Goal: Information Seeking & Learning: Learn about a topic

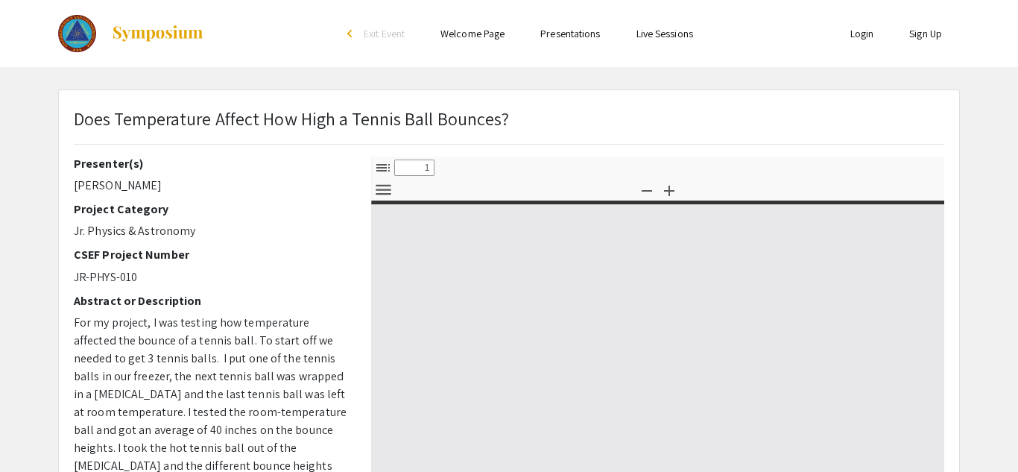
select select "custom"
type input "0"
select select "custom"
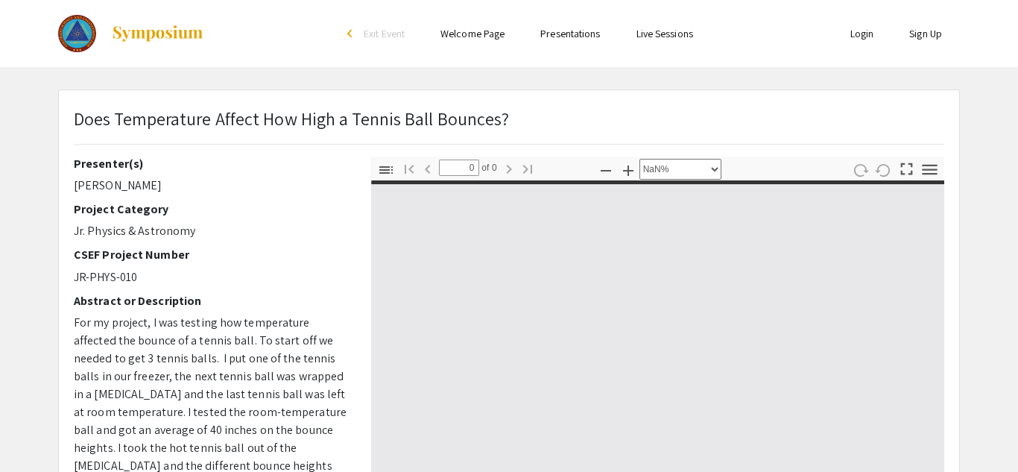
type input "1"
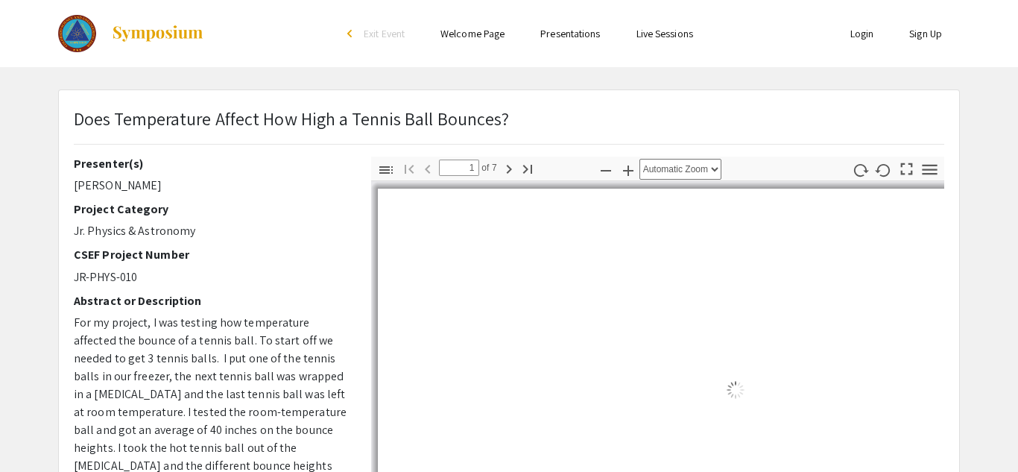
select select "auto"
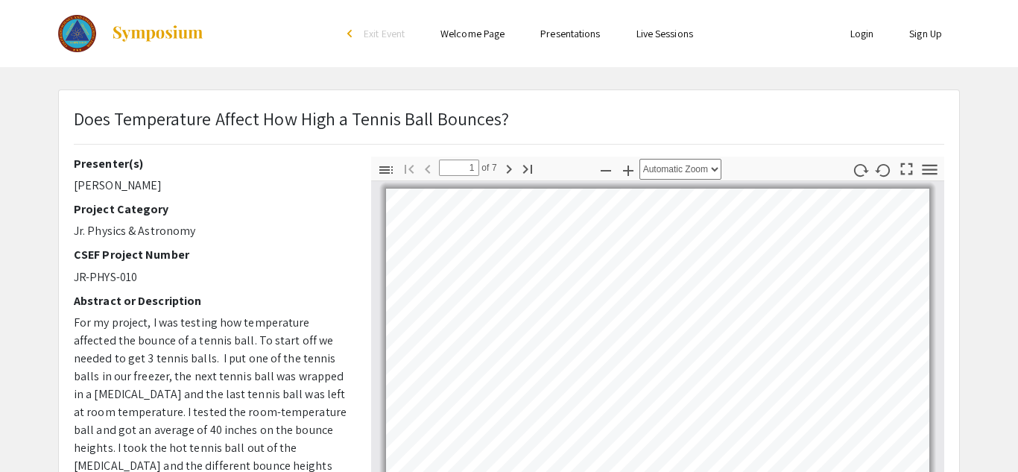
scroll to position [453, 0]
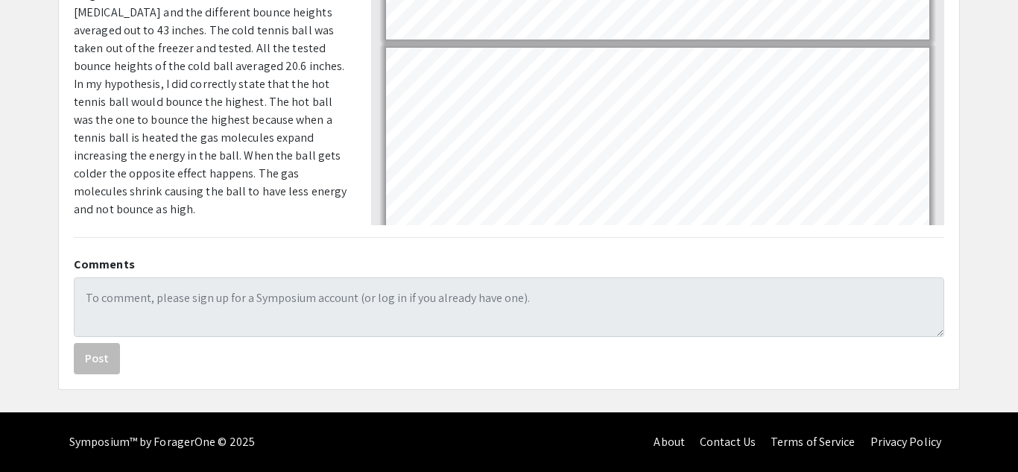
type input "3"
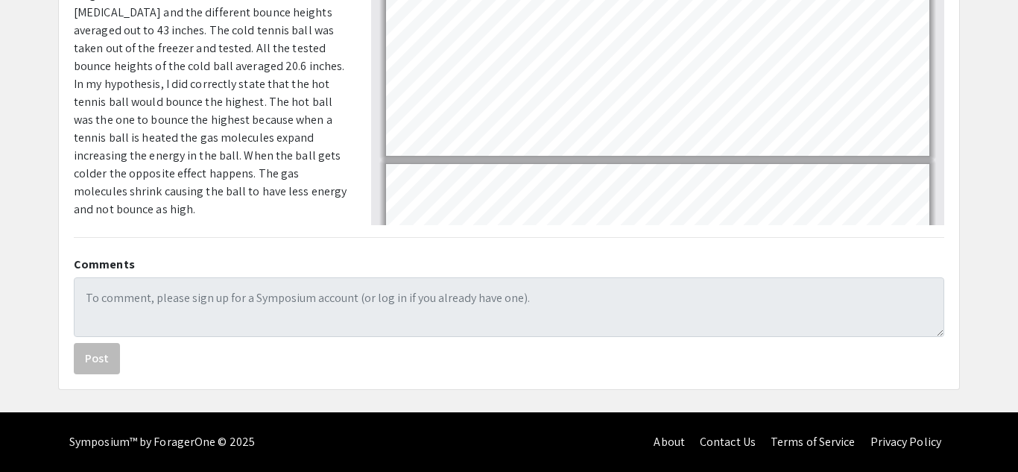
scroll to position [522, 0]
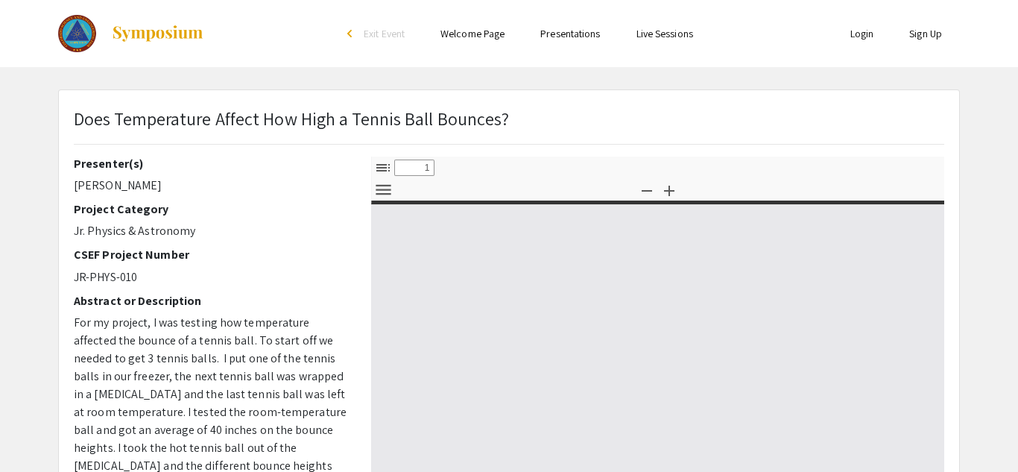
select select "custom"
type input "0"
select select "custom"
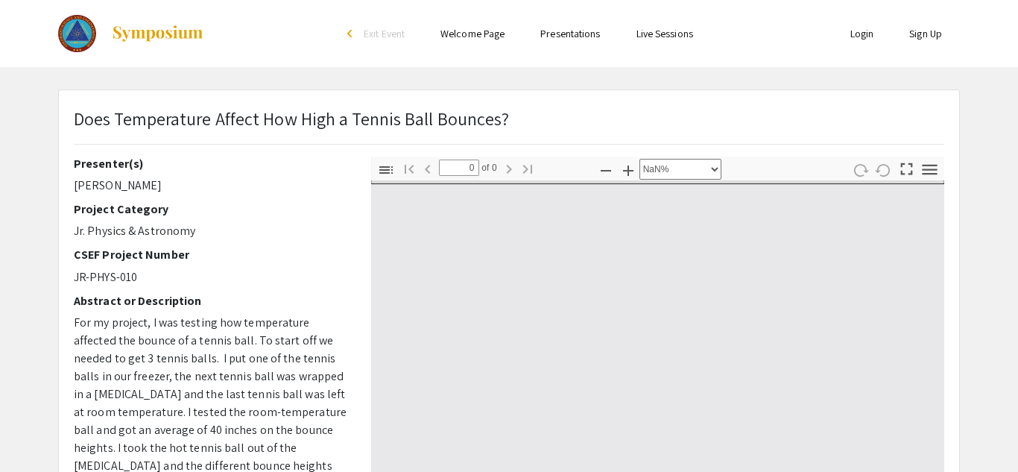
type input "1"
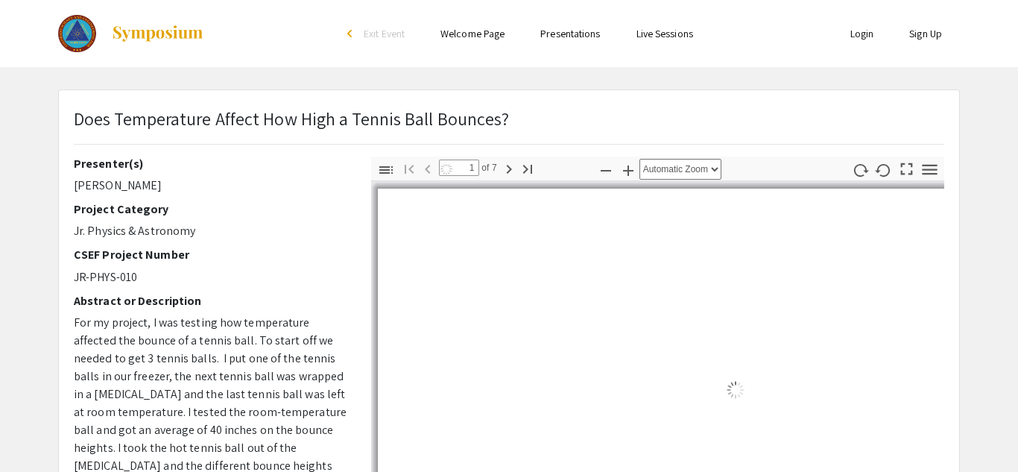
select select "auto"
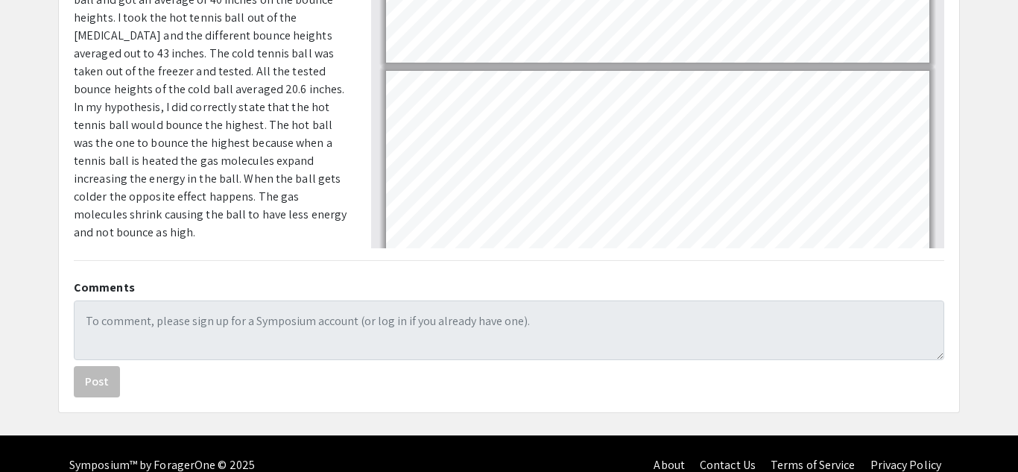
scroll to position [450, 0]
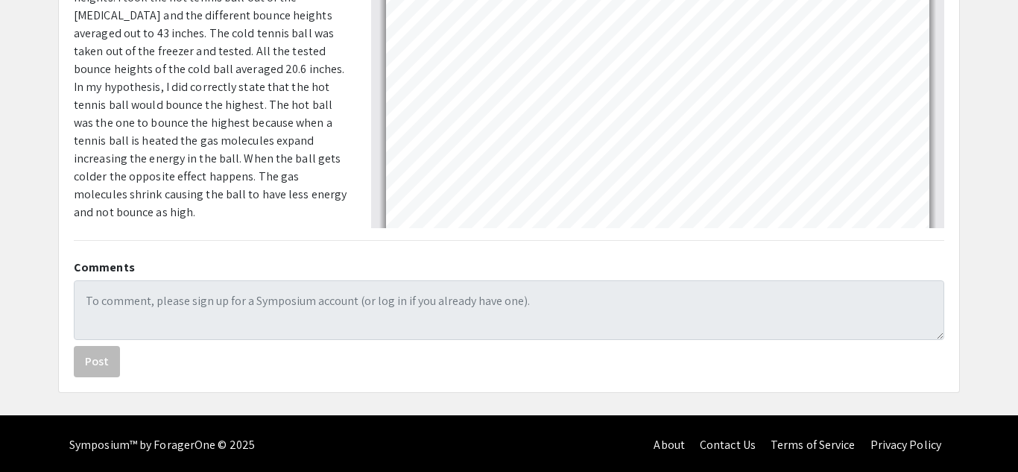
type input "5"
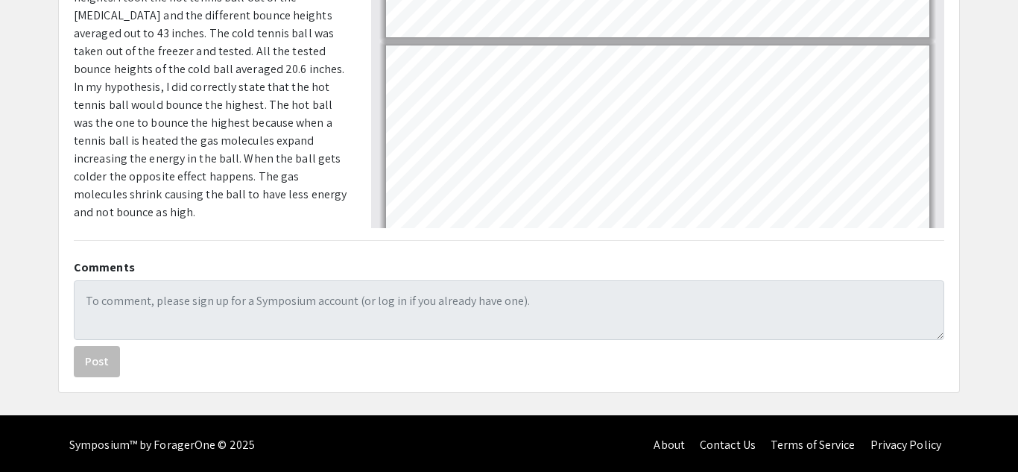
scroll to position [1300, 0]
